Goal: Register for event/course

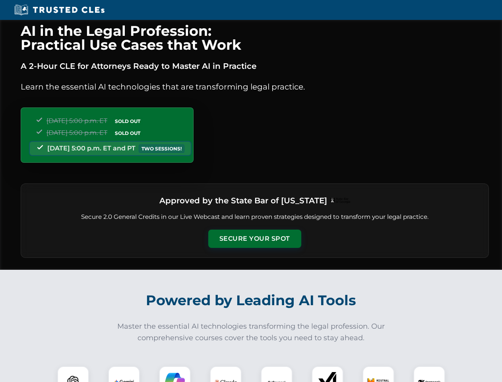
click at [254, 239] on button "Secure Your Spot" at bounding box center [254, 238] width 93 height 18
click at [73, 374] on img at bounding box center [73, 381] width 23 height 23
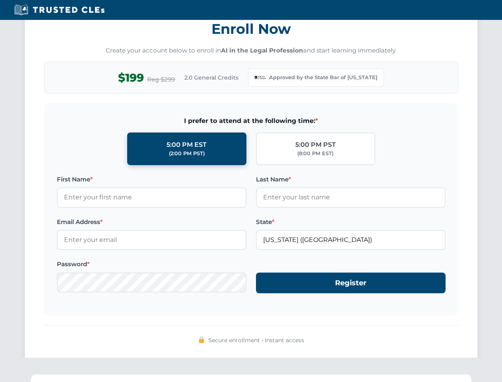
scroll to position [775, 0]
